Goal: Task Accomplishment & Management: Manage account settings

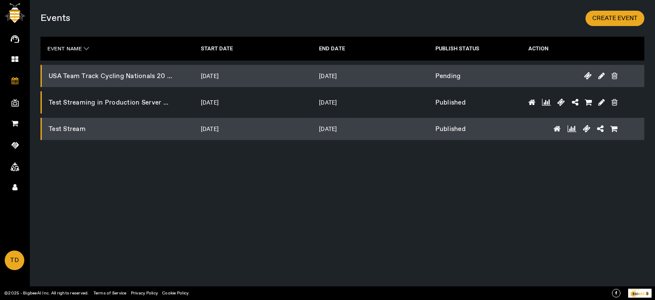
click at [13, 257] on span "TD" at bounding box center [15, 260] width 18 height 18
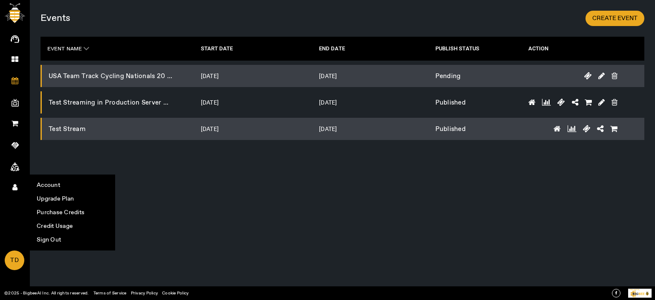
drag, startPoint x: 46, startPoint y: 237, endPoint x: 119, endPoint y: 228, distance: 72.6
click at [48, 237] on li "Sign Out" at bounding box center [72, 240] width 84 height 14
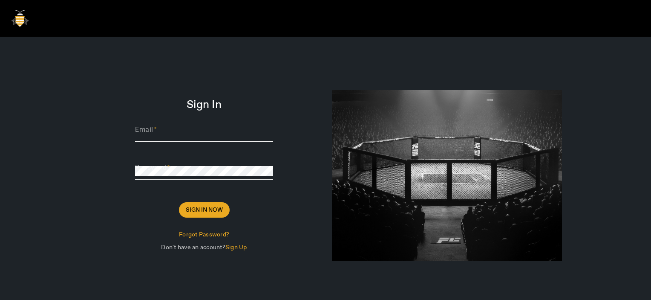
type input "[PERSON_NAME][EMAIL_ADDRESS][DOMAIN_NAME]"
click at [341, 121] on div at bounding box center [447, 175] width 230 height 171
